Goal: Task Accomplishment & Management: Manage account settings

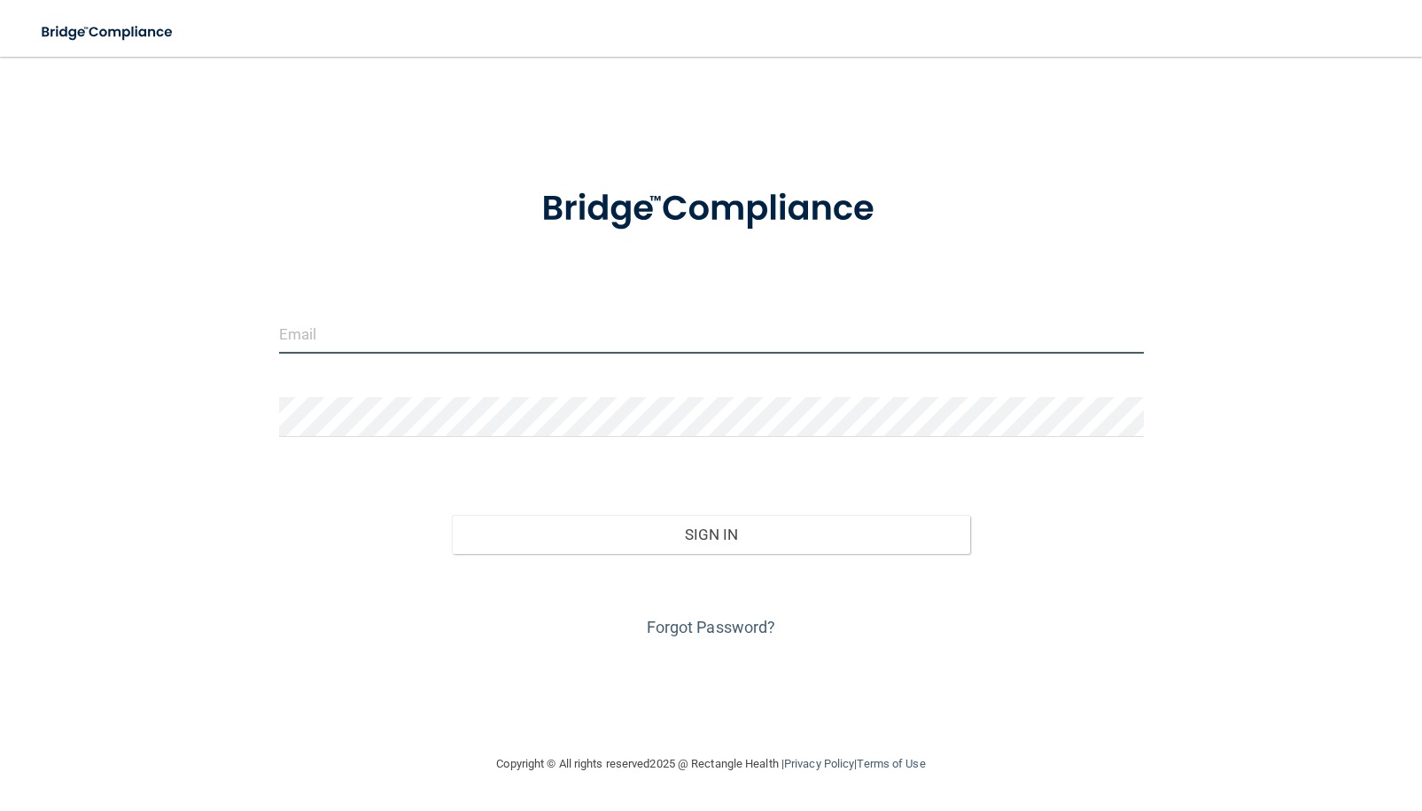
click at [455, 330] on input "email" at bounding box center [711, 334] width 865 height 40
type input "[EMAIL_ADDRESS][DOMAIN_NAME]"
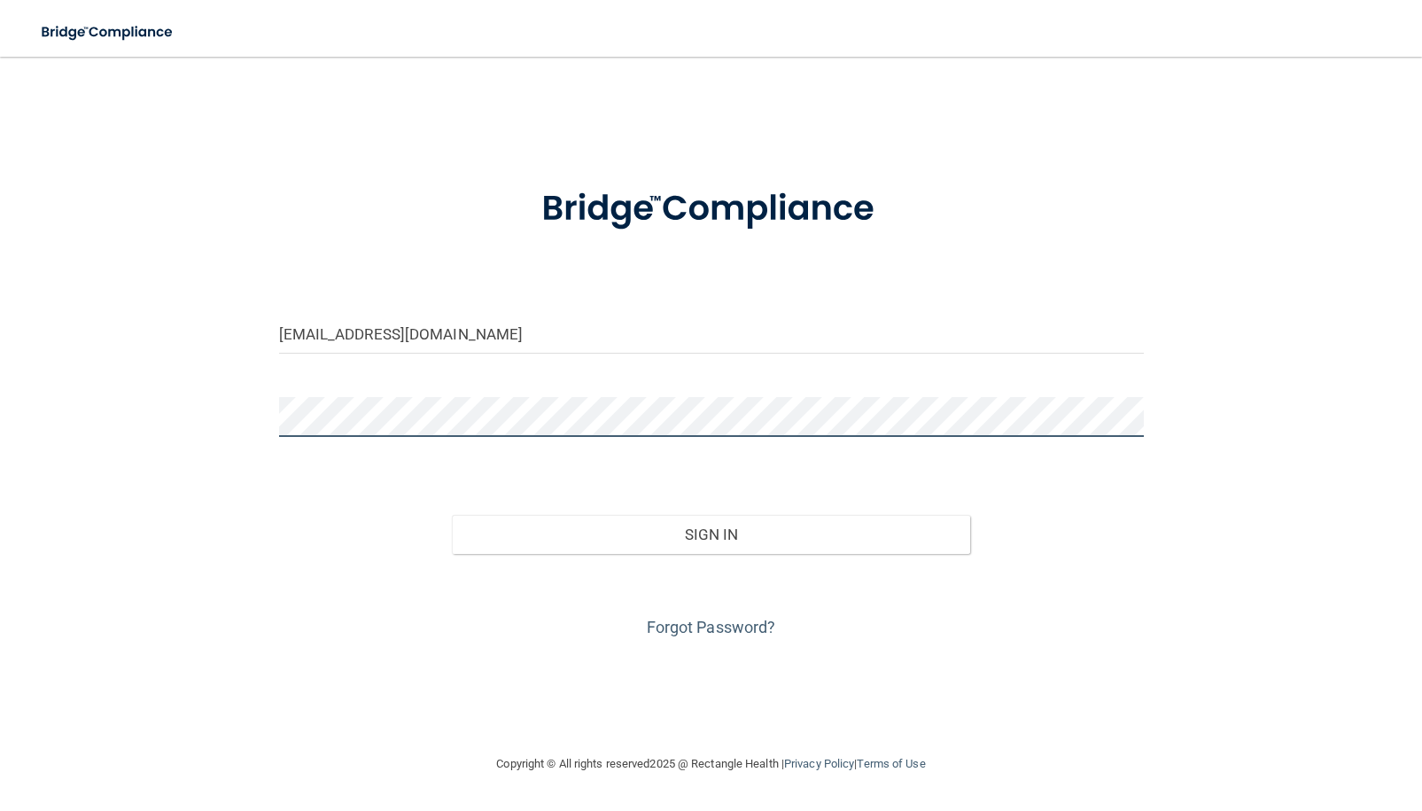
click at [452, 515] on button "Sign In" at bounding box center [711, 534] width 519 height 39
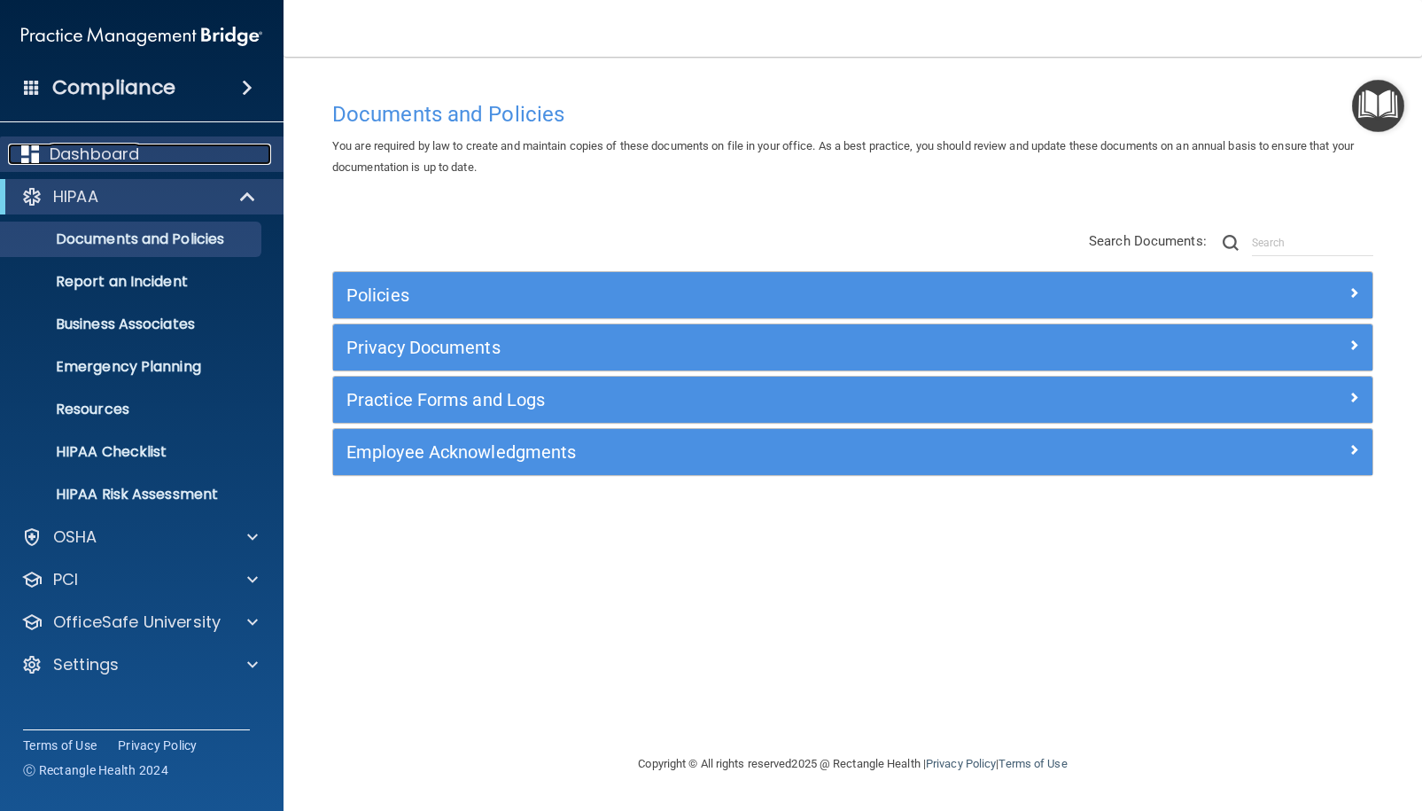
click at [83, 161] on p "Dashboard" at bounding box center [94, 154] width 89 height 21
